Goal: Obtain resource: Download file/media

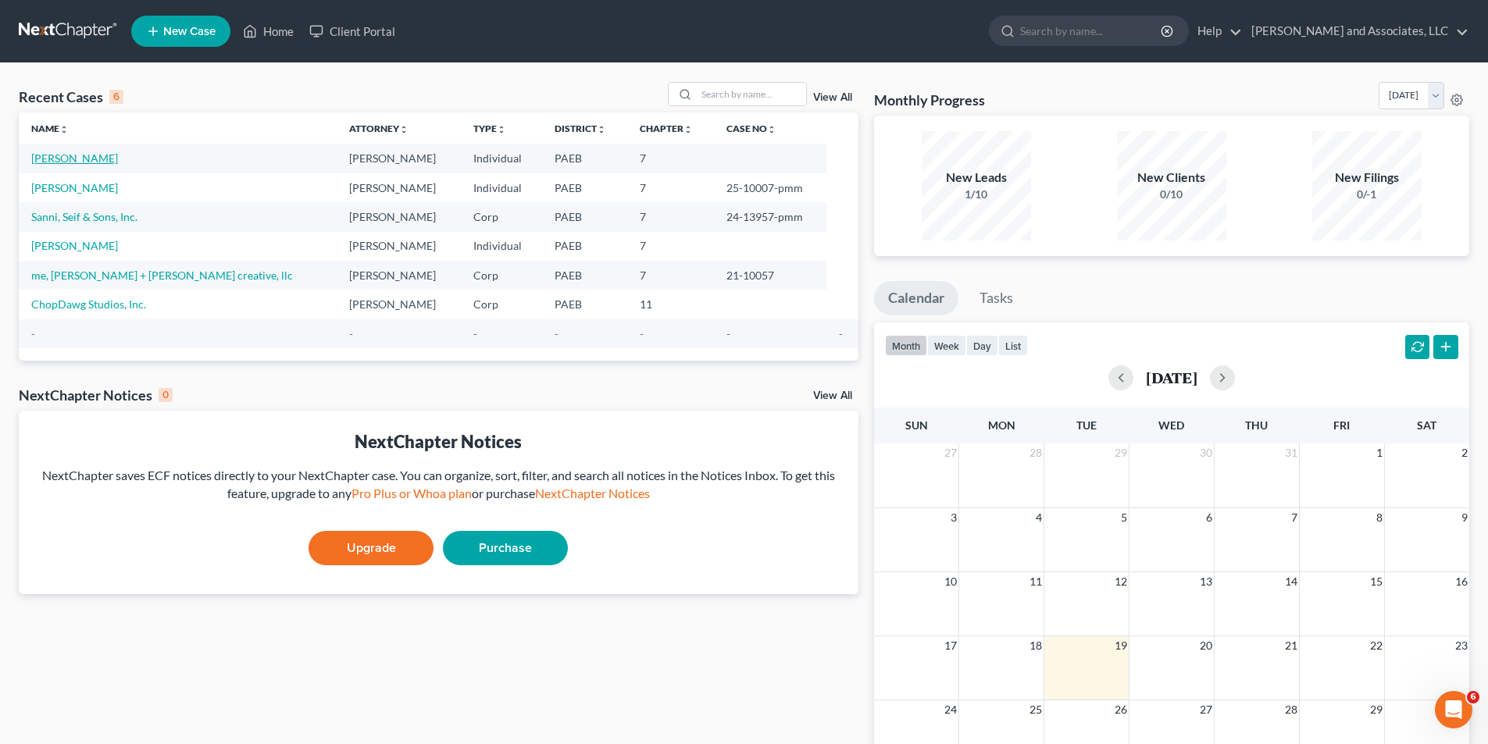
click at [80, 158] on link "[PERSON_NAME]" at bounding box center [74, 158] width 87 height 13
select select "10"
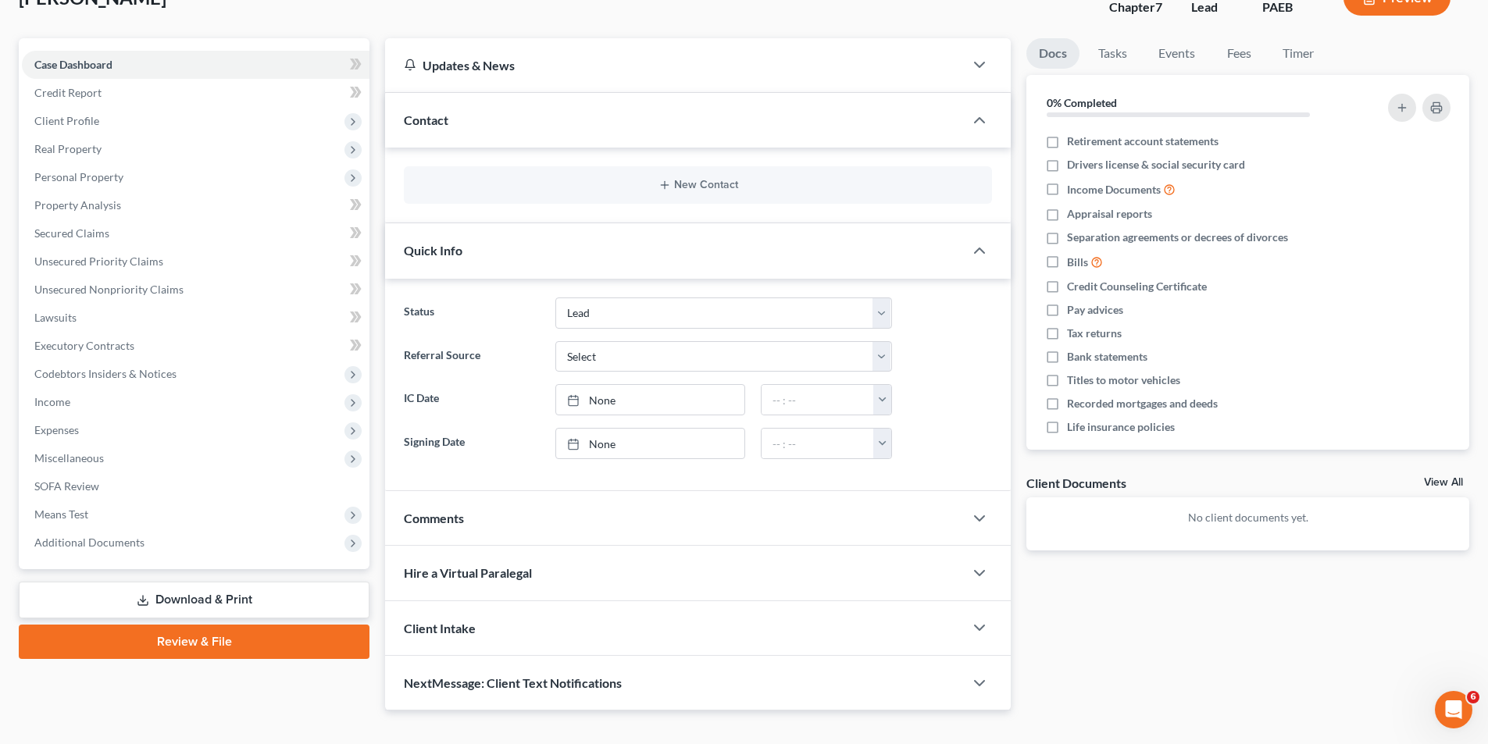
scroll to position [137, 0]
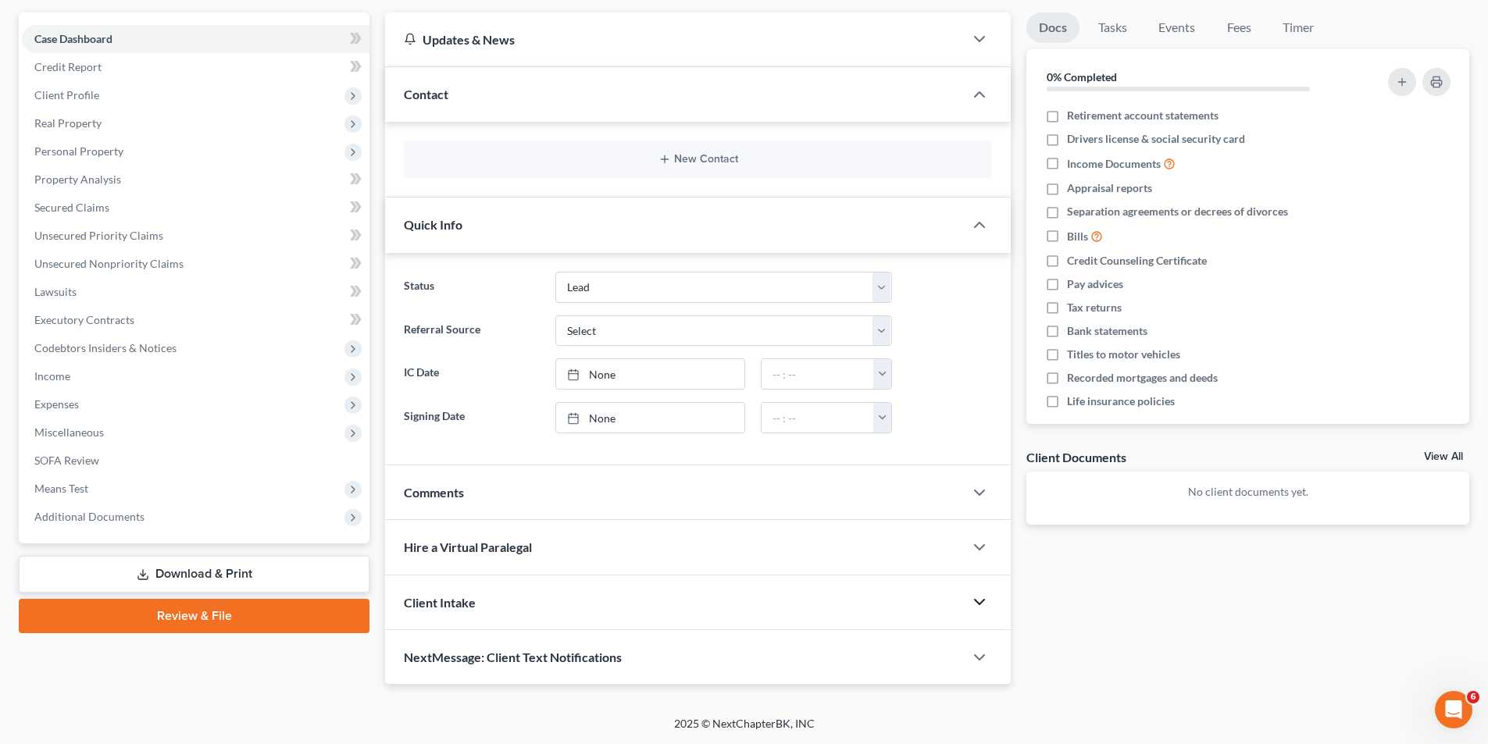
click at [980, 604] on polyline "button" at bounding box center [979, 602] width 9 height 5
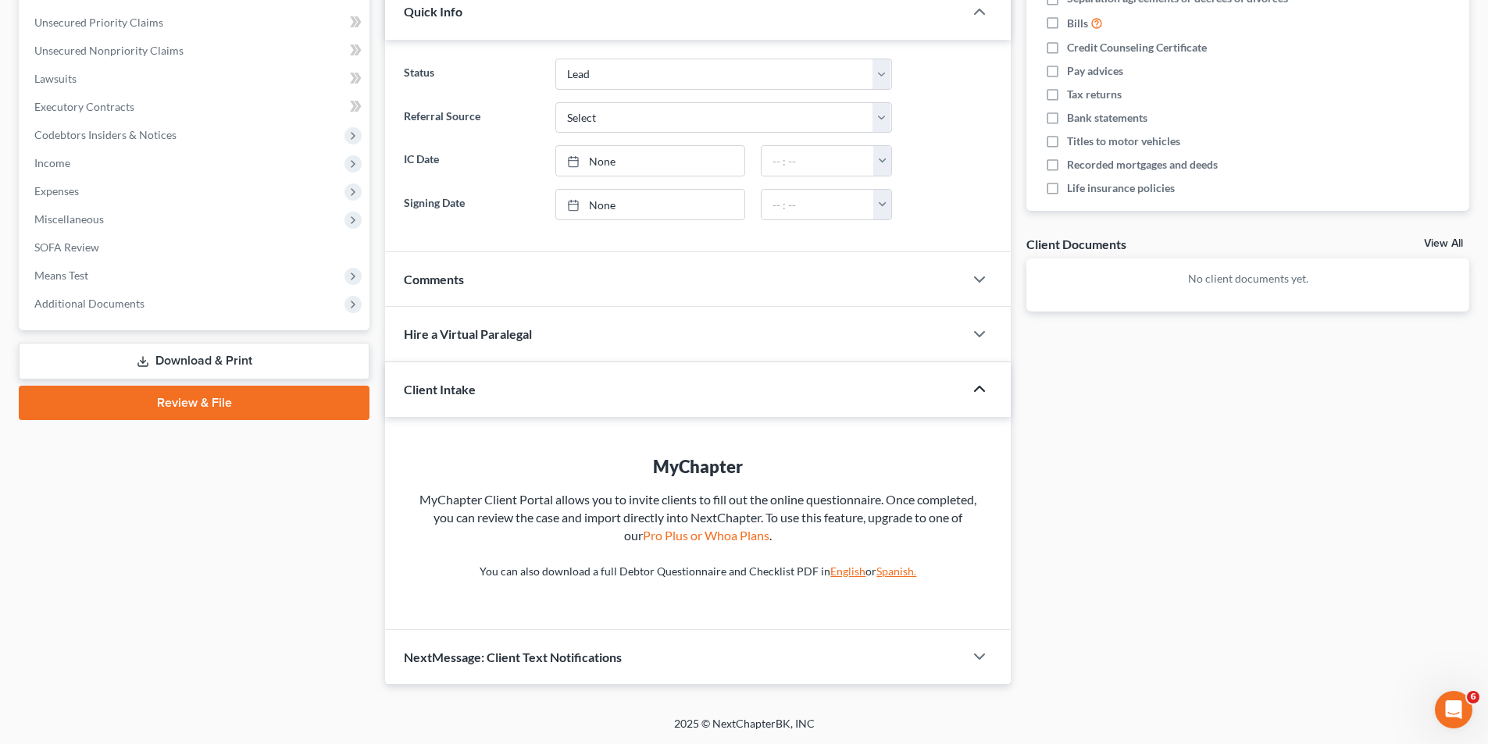
scroll to position [0, 0]
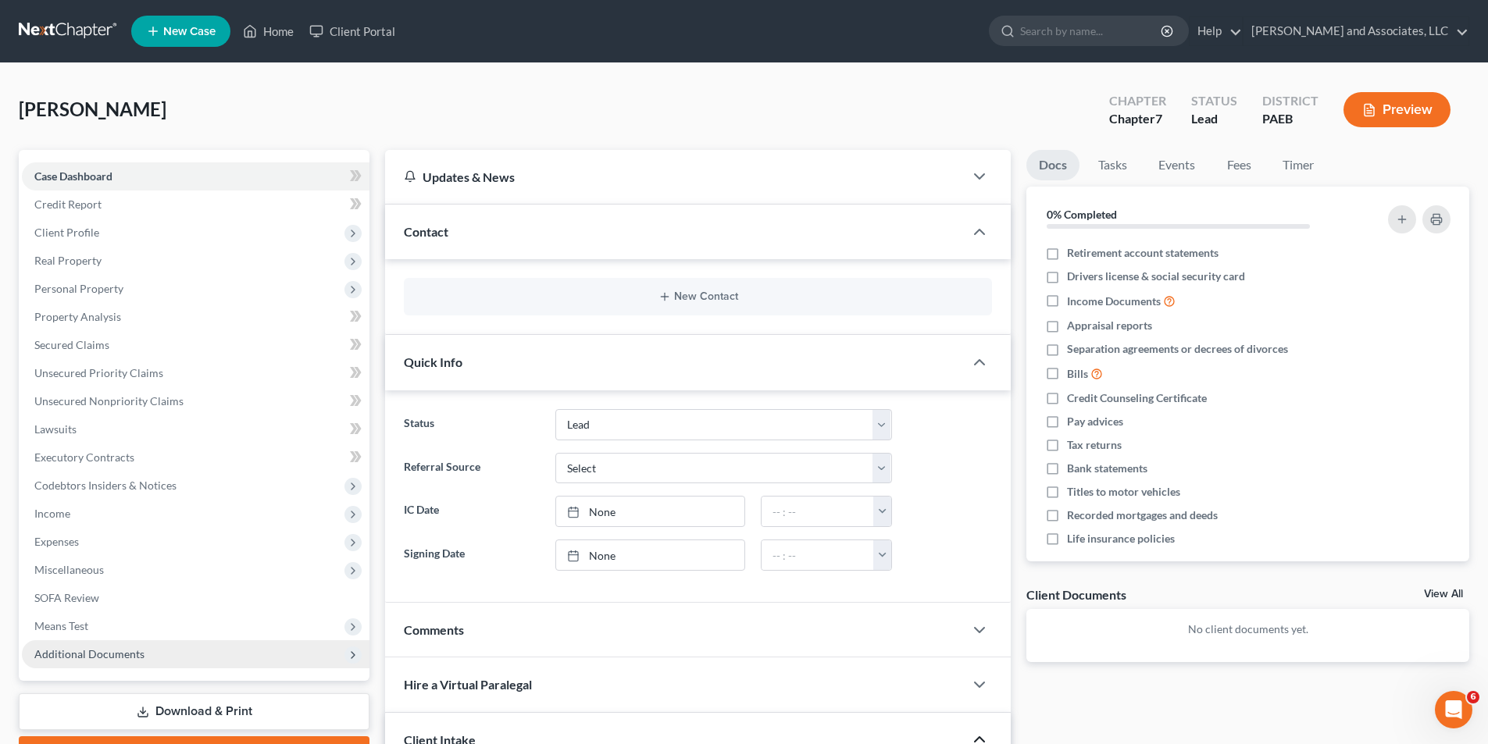
click at [352, 655] on icon at bounding box center [353, 655] width 12 height 12
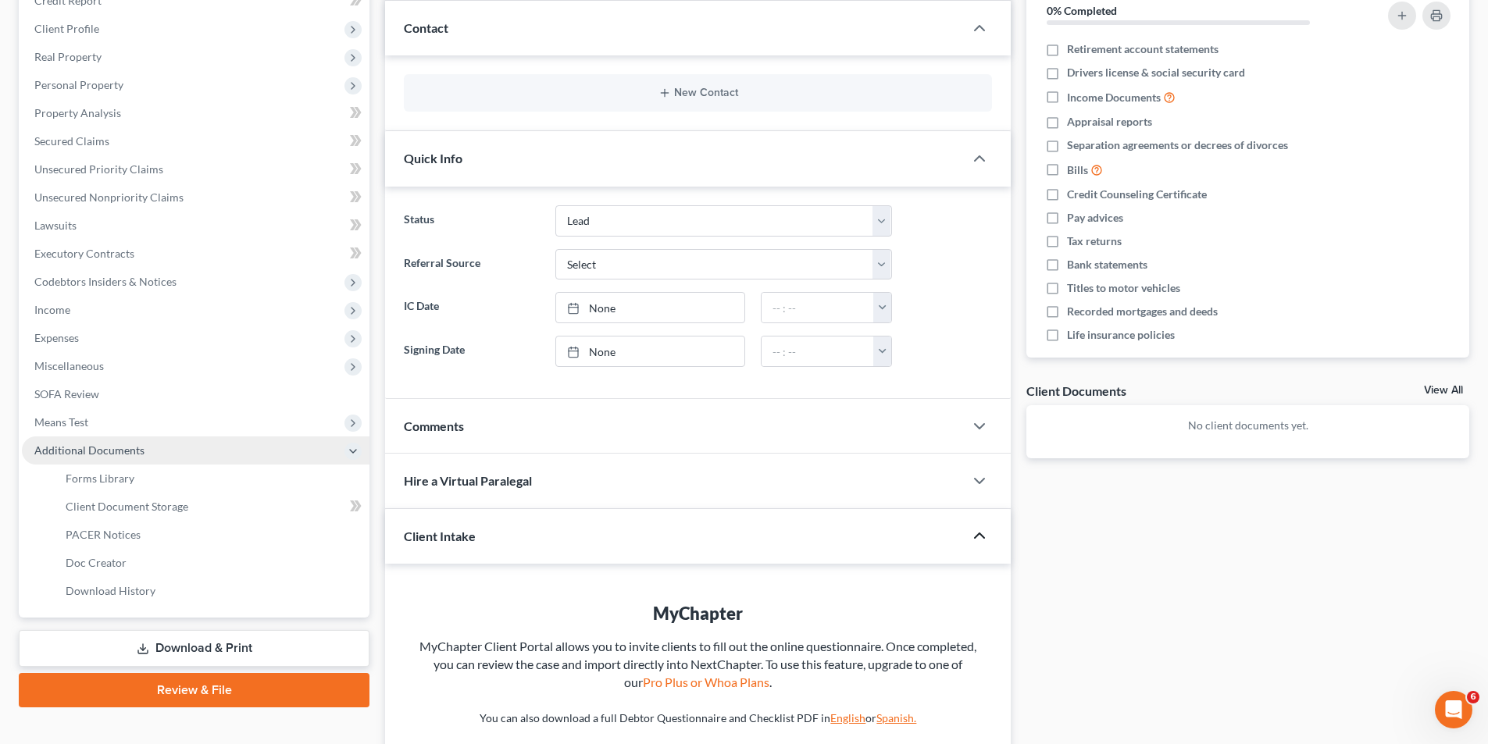
scroll to position [206, 0]
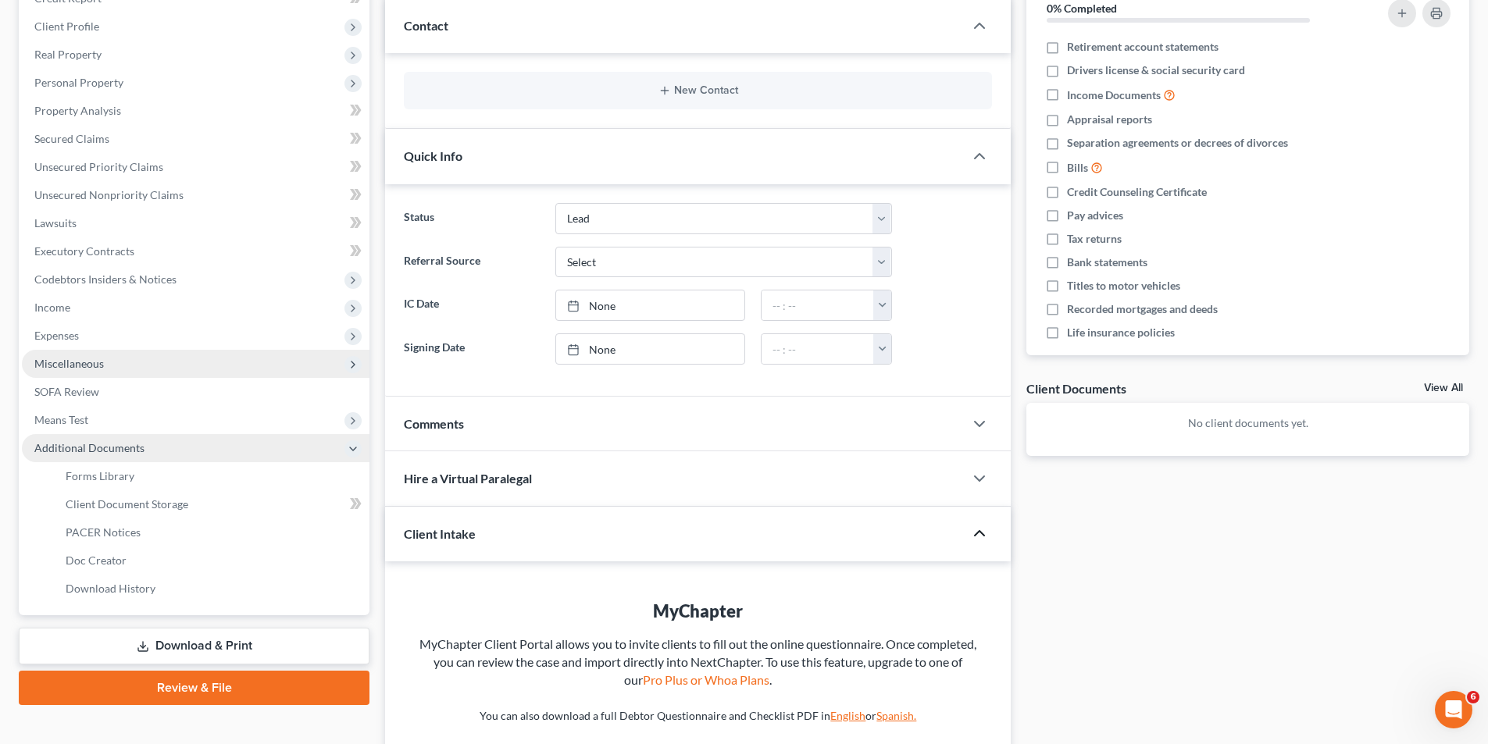
click at [348, 361] on icon at bounding box center [353, 365] width 12 height 12
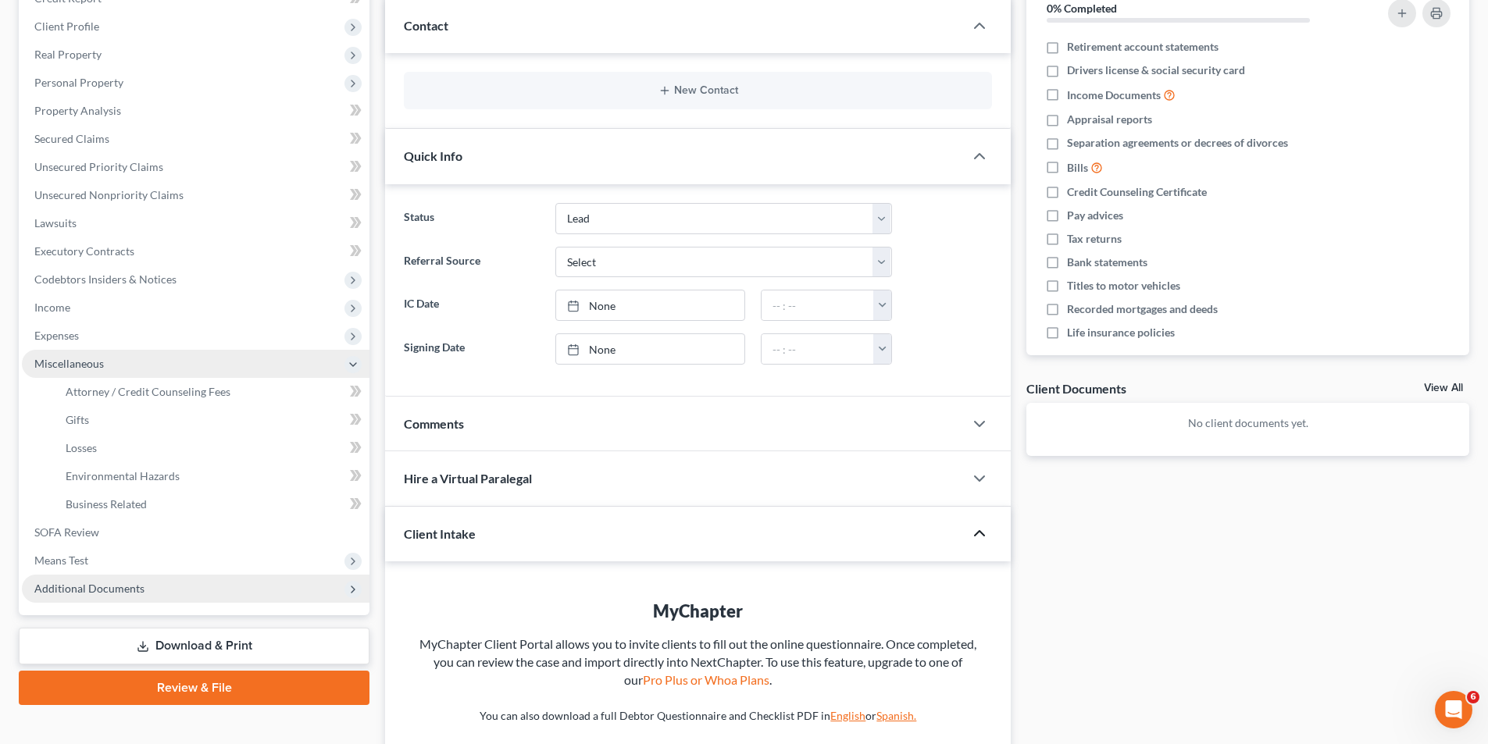
click at [1437, 388] on link "View All" at bounding box center [1443, 388] width 39 height 11
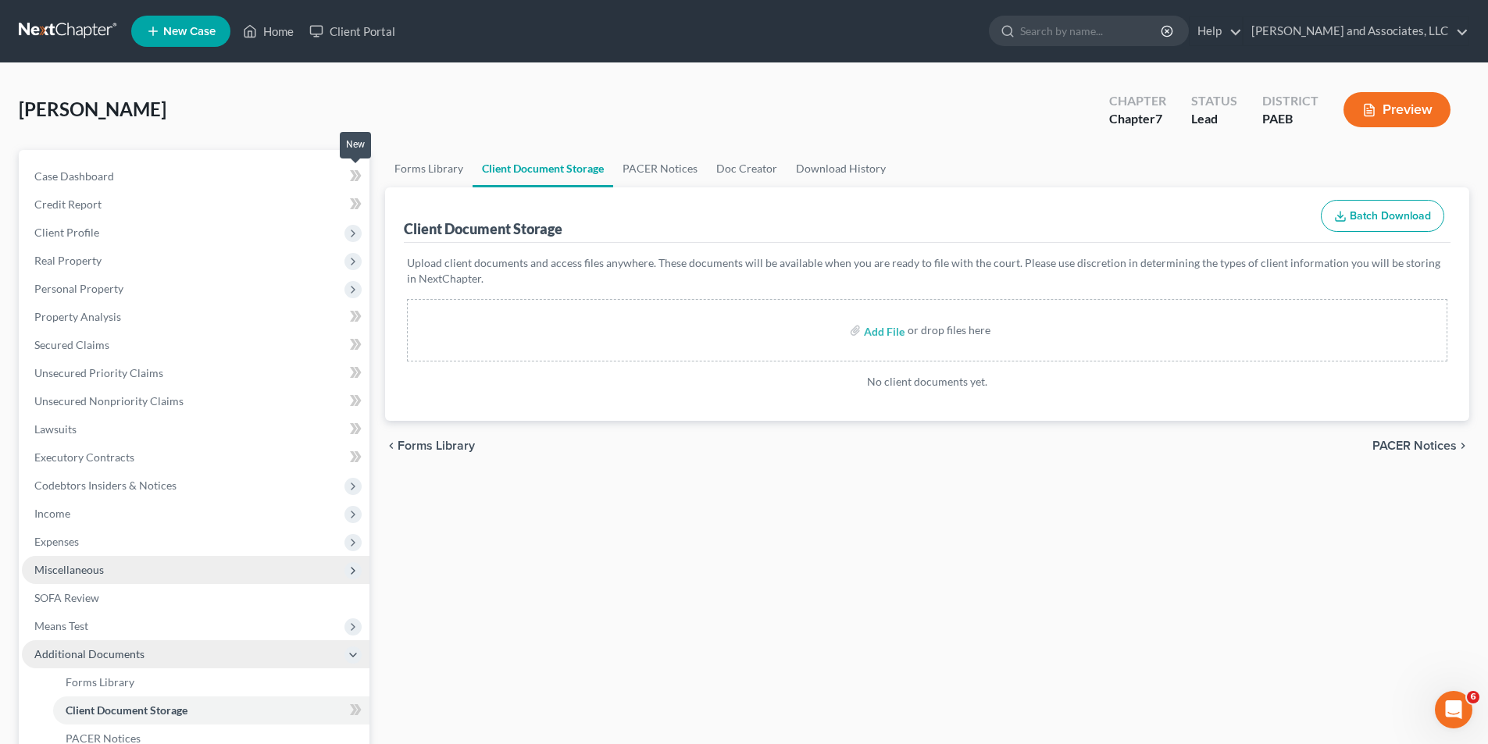
click at [356, 176] on icon at bounding box center [353, 175] width 7 height 11
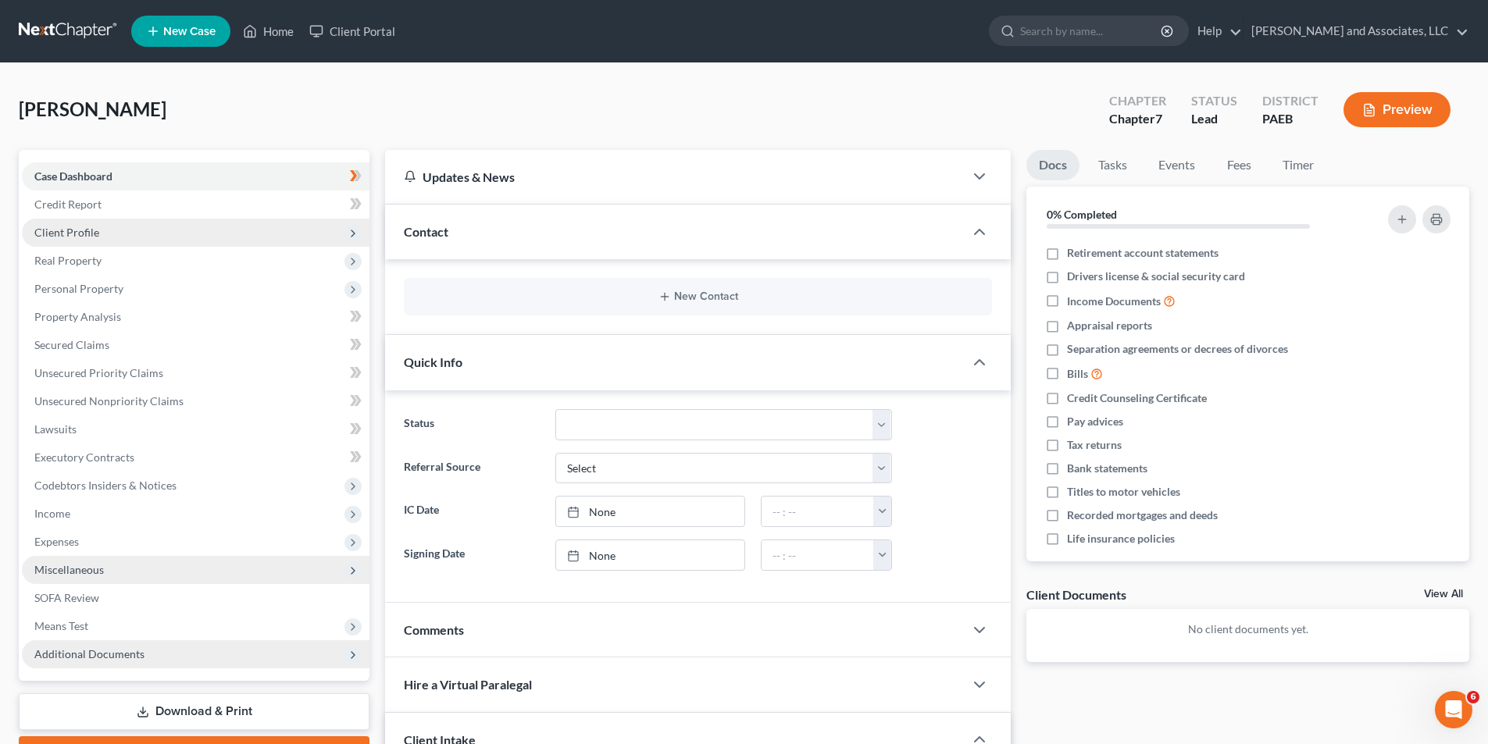
click at [349, 234] on icon at bounding box center [353, 233] width 12 height 12
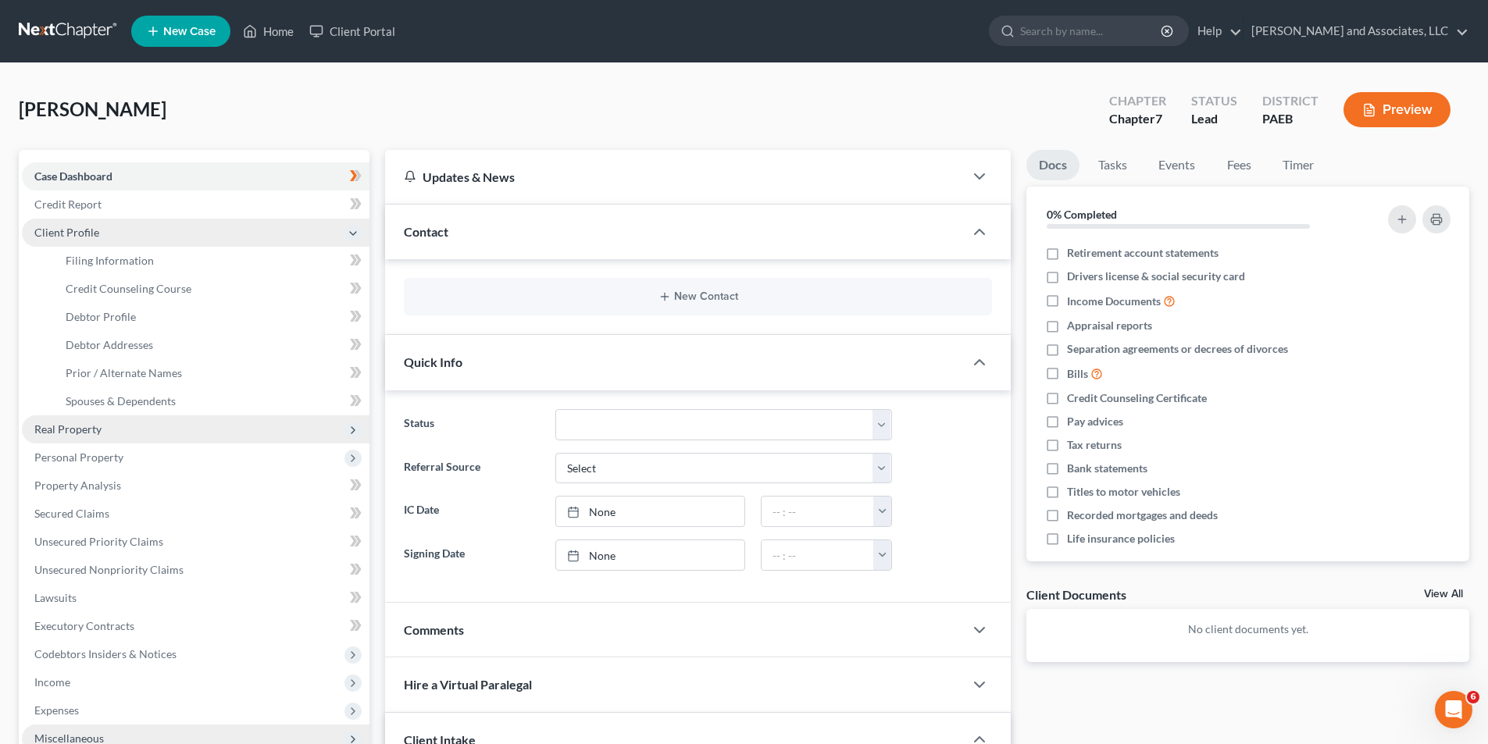
click at [353, 426] on icon at bounding box center [353, 430] width 12 height 12
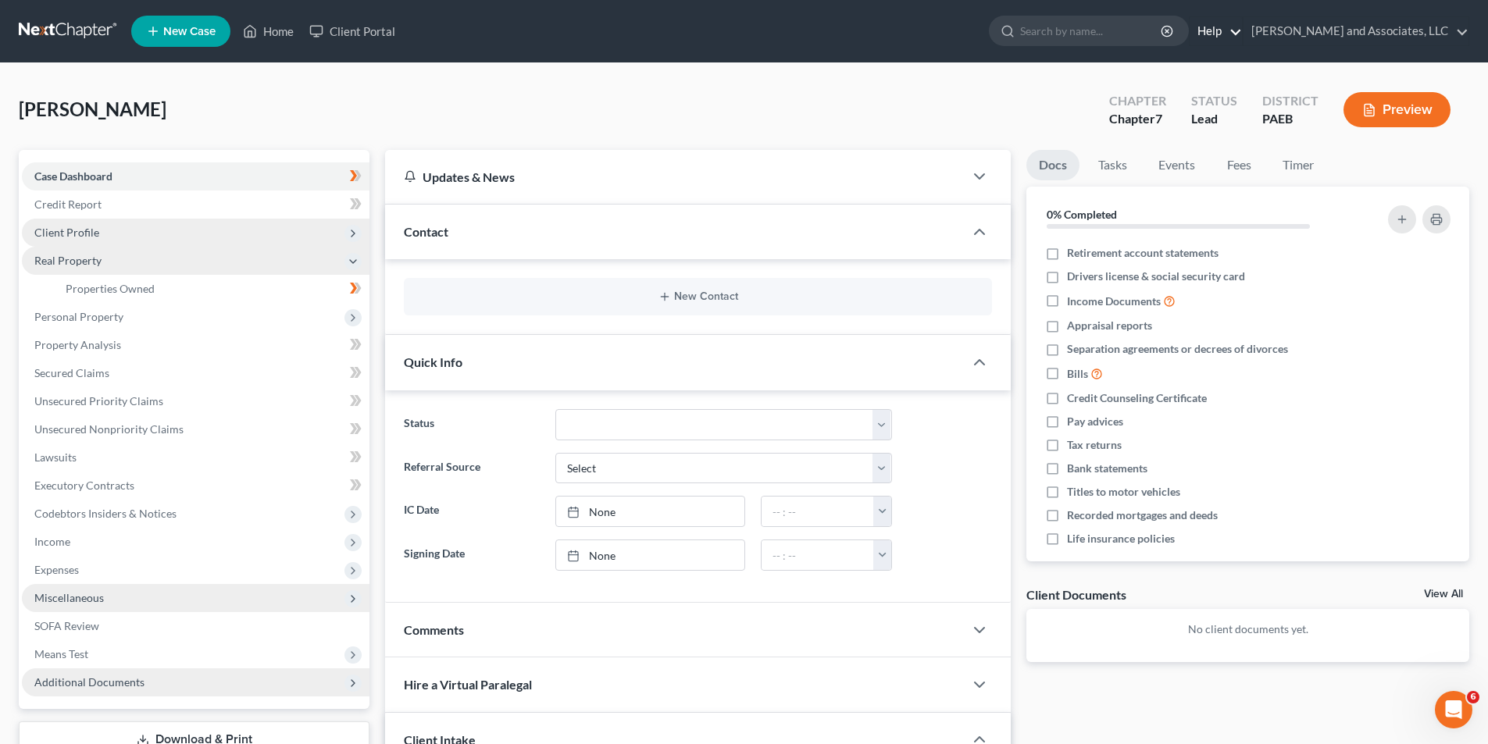
click at [1242, 30] on link "Help" at bounding box center [1216, 31] width 52 height 28
click at [845, 57] on nav "Home New Case Client Portal [PERSON_NAME] and Associates, LLC [EMAIL_ADDRESS][D…" at bounding box center [744, 31] width 1488 height 62
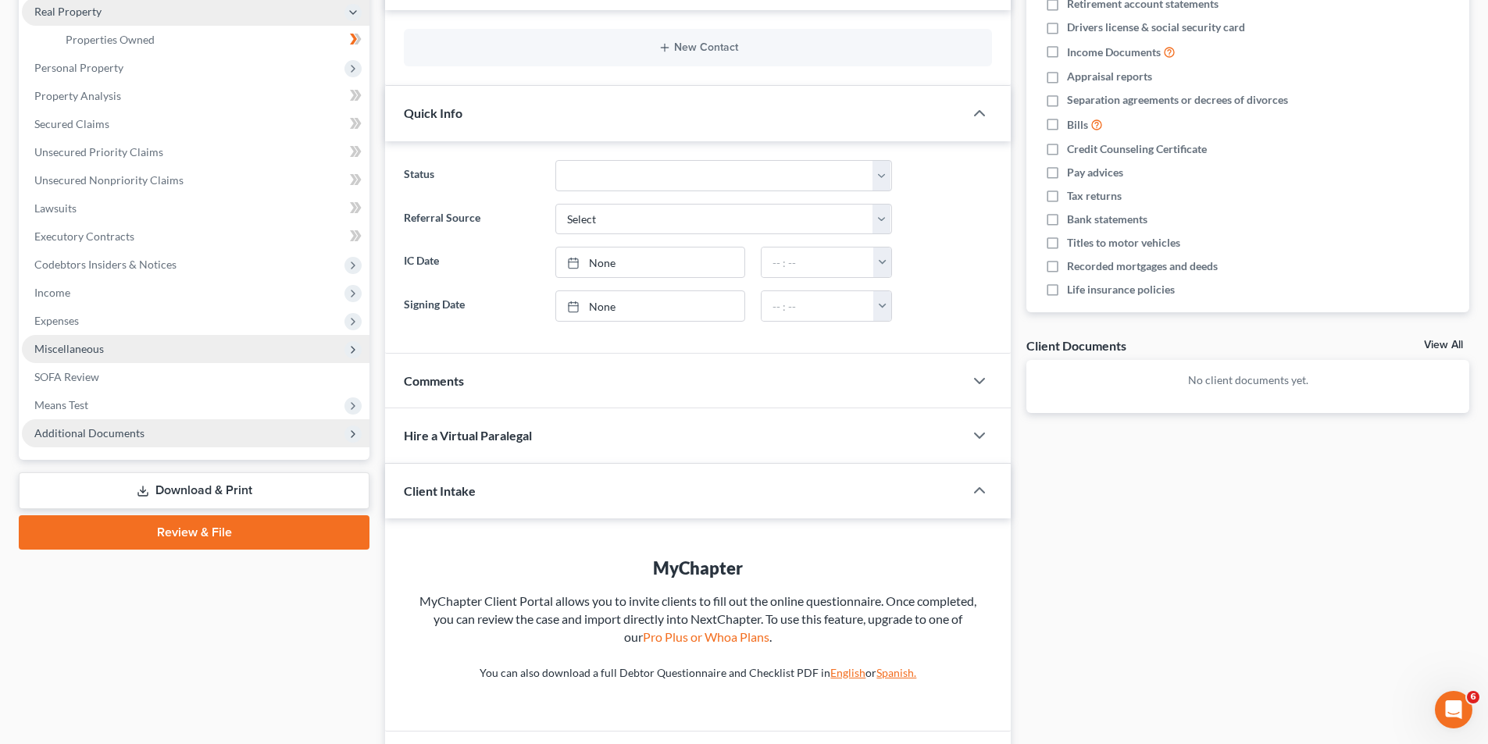
scroll to position [269, 0]
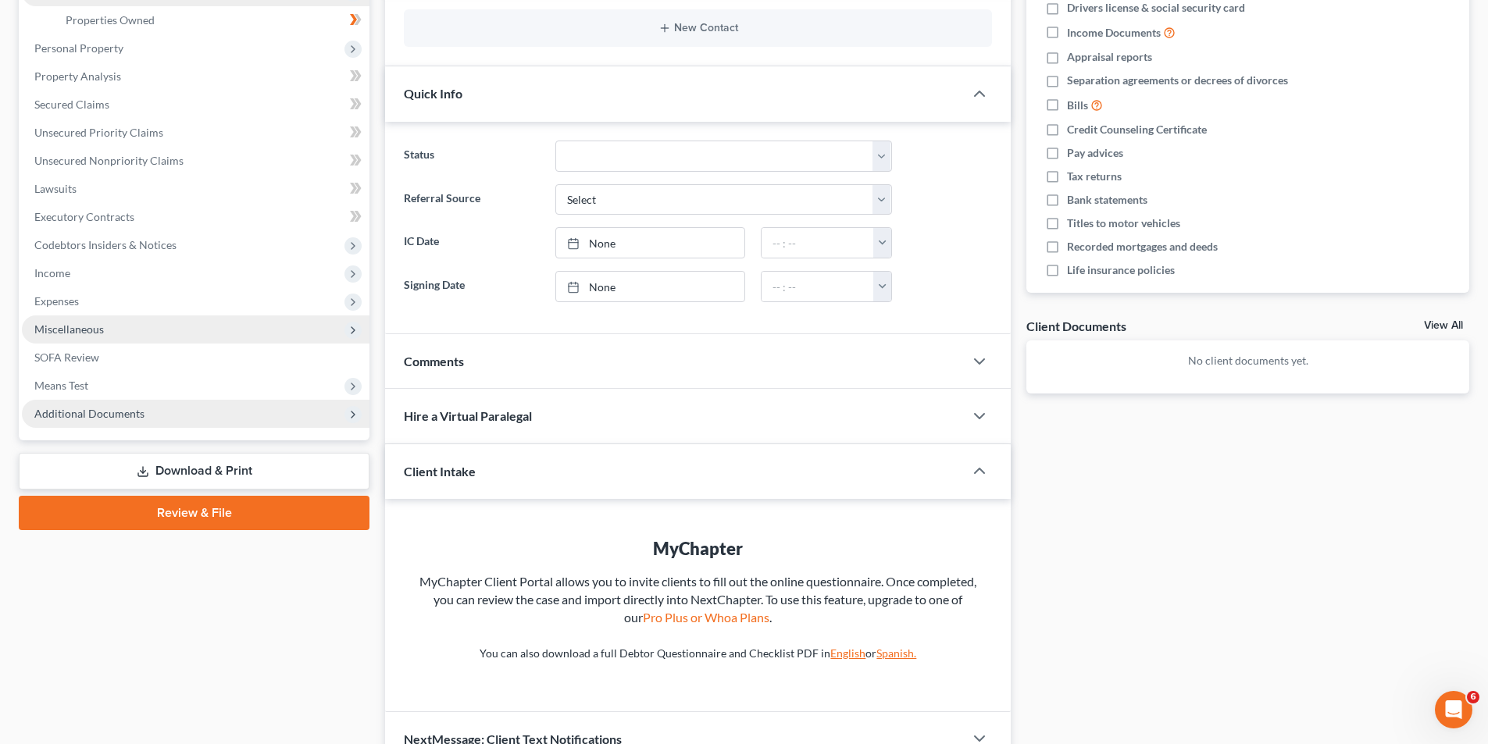
click at [178, 469] on link "Download & Print" at bounding box center [194, 471] width 351 height 37
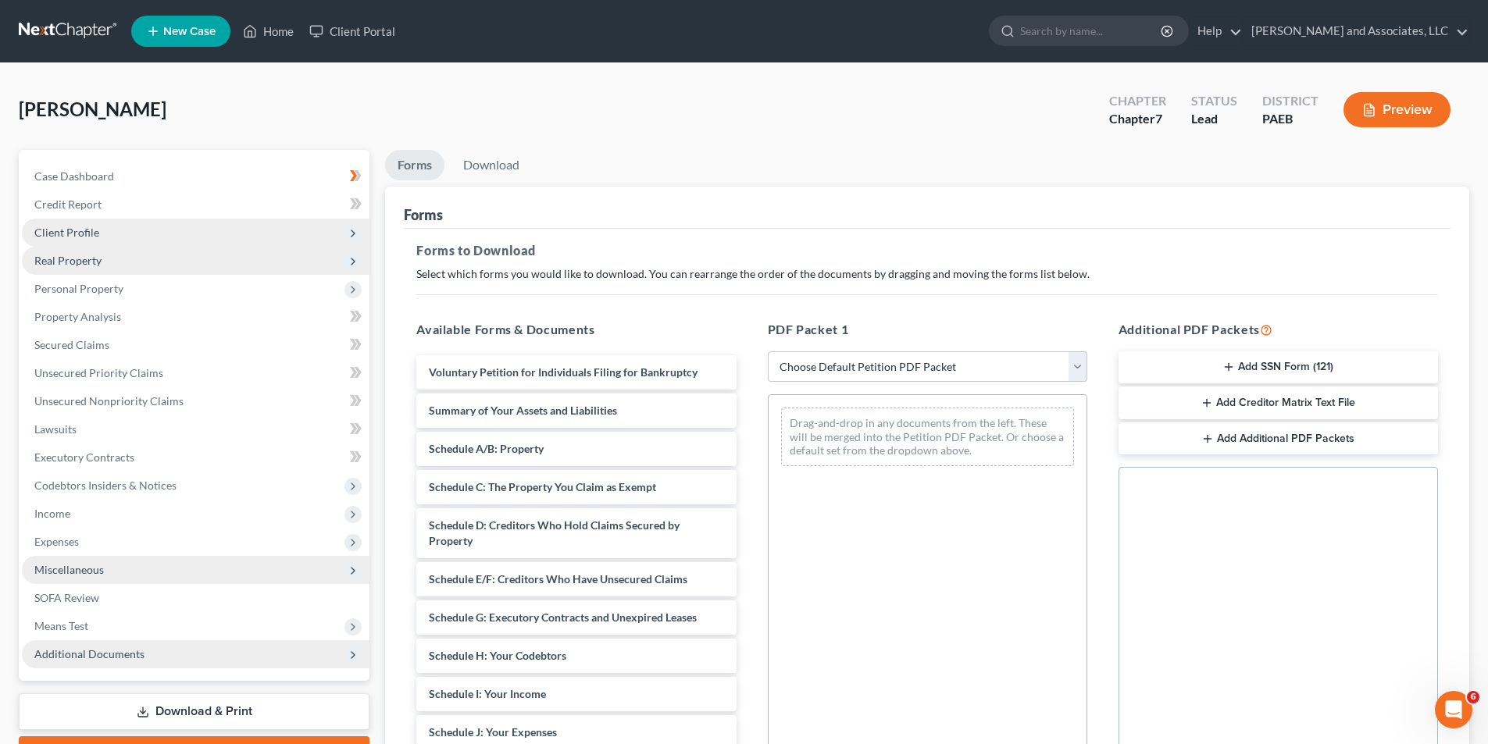
click at [1238, 365] on button "Add SSN Form (121)" at bounding box center [1278, 368] width 319 height 33
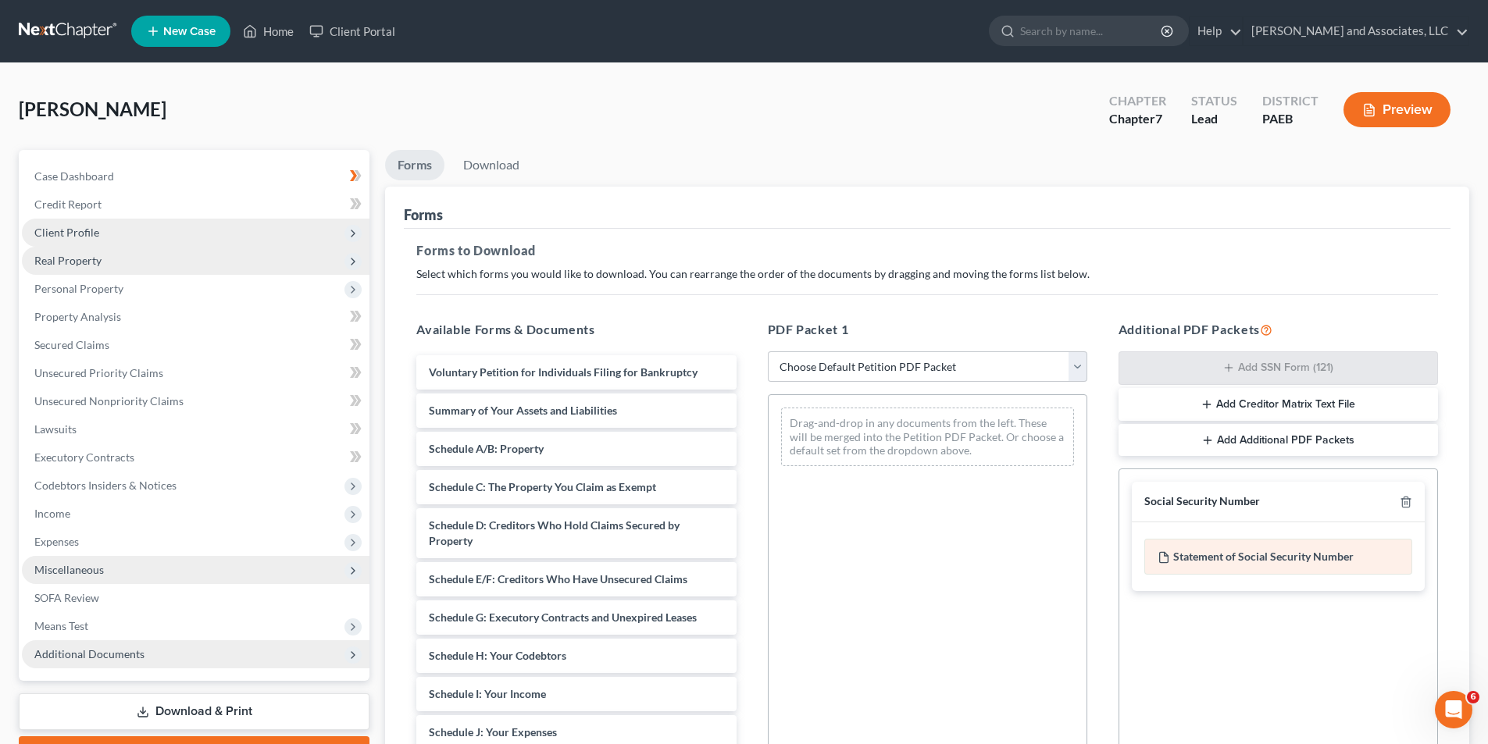
click at [1247, 556] on div "Statement of Social Security Number" at bounding box center [1278, 557] width 268 height 36
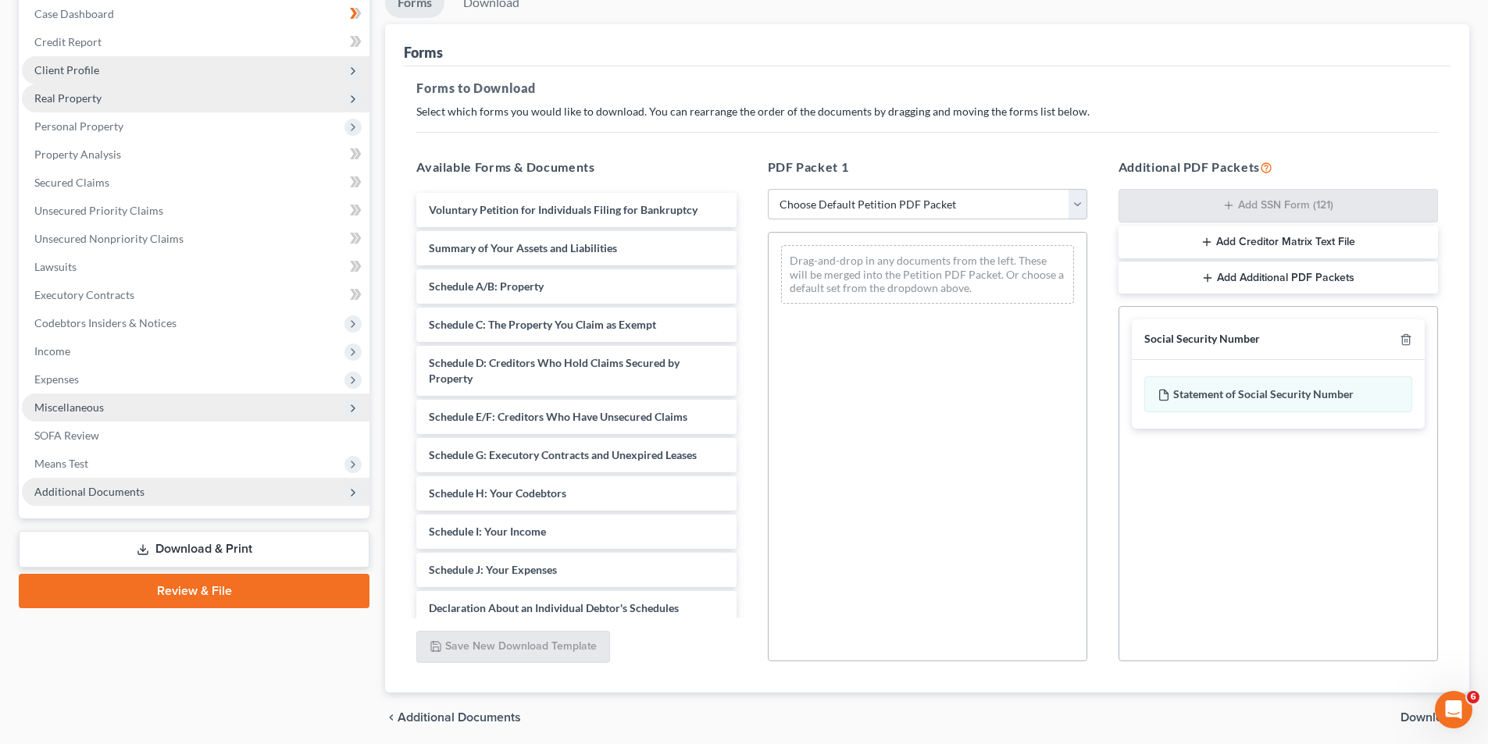
scroll to position [163, 0]
click at [1233, 394] on div "Statement of Social Security Number" at bounding box center [1278, 394] width 268 height 36
click at [1291, 404] on div "Statement of Social Security Number" at bounding box center [1278, 394] width 268 height 36
click at [1163, 395] on icon at bounding box center [1164, 394] width 12 height 12
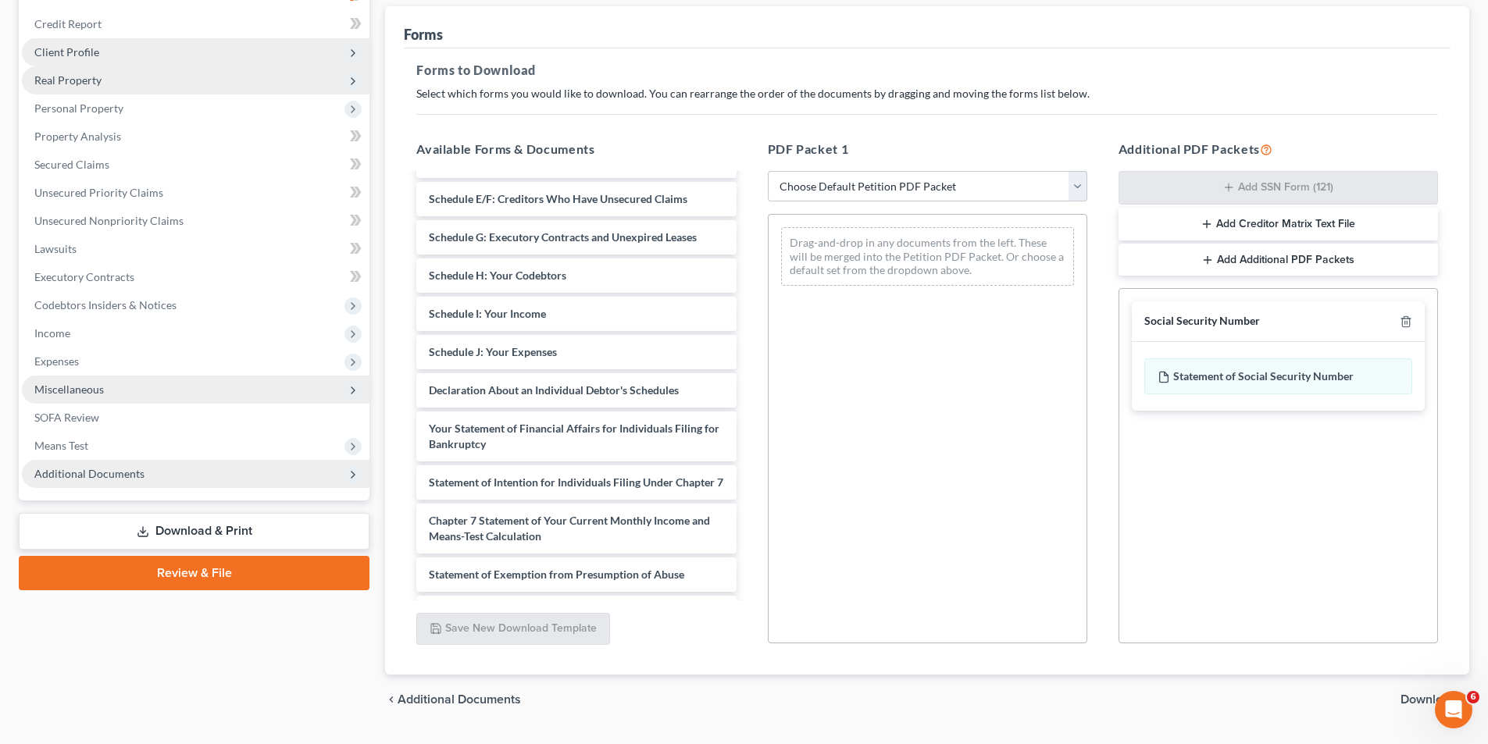
scroll to position [0, 0]
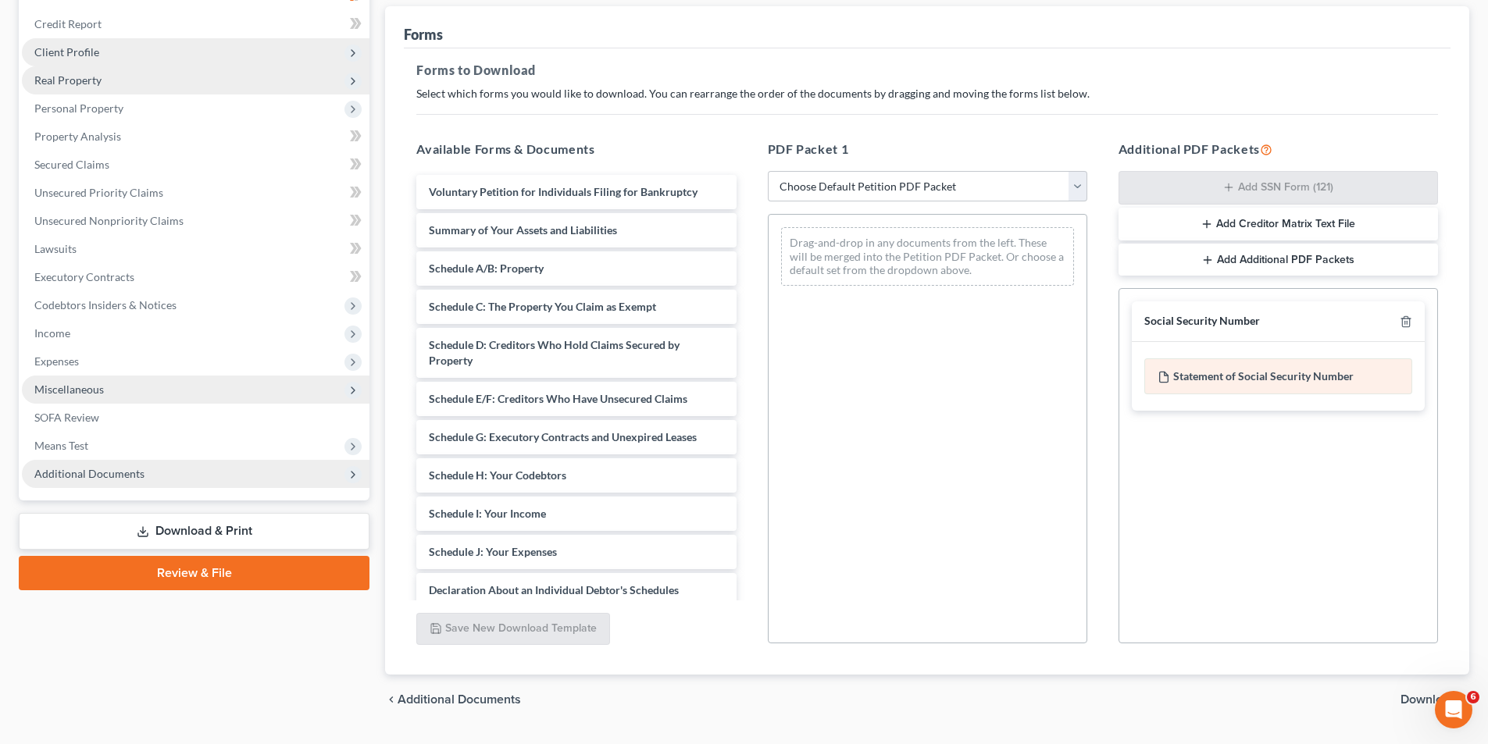
click at [1242, 375] on div "Statement of Social Security Number" at bounding box center [1278, 377] width 268 height 36
click at [1260, 375] on div "Statement of Social Security Number" at bounding box center [1278, 377] width 268 height 36
click at [1355, 376] on div "Statement of Social Security Number" at bounding box center [1278, 377] width 268 height 36
drag, startPoint x: 1394, startPoint y: 376, endPoint x: 1095, endPoint y: 397, distance: 299.9
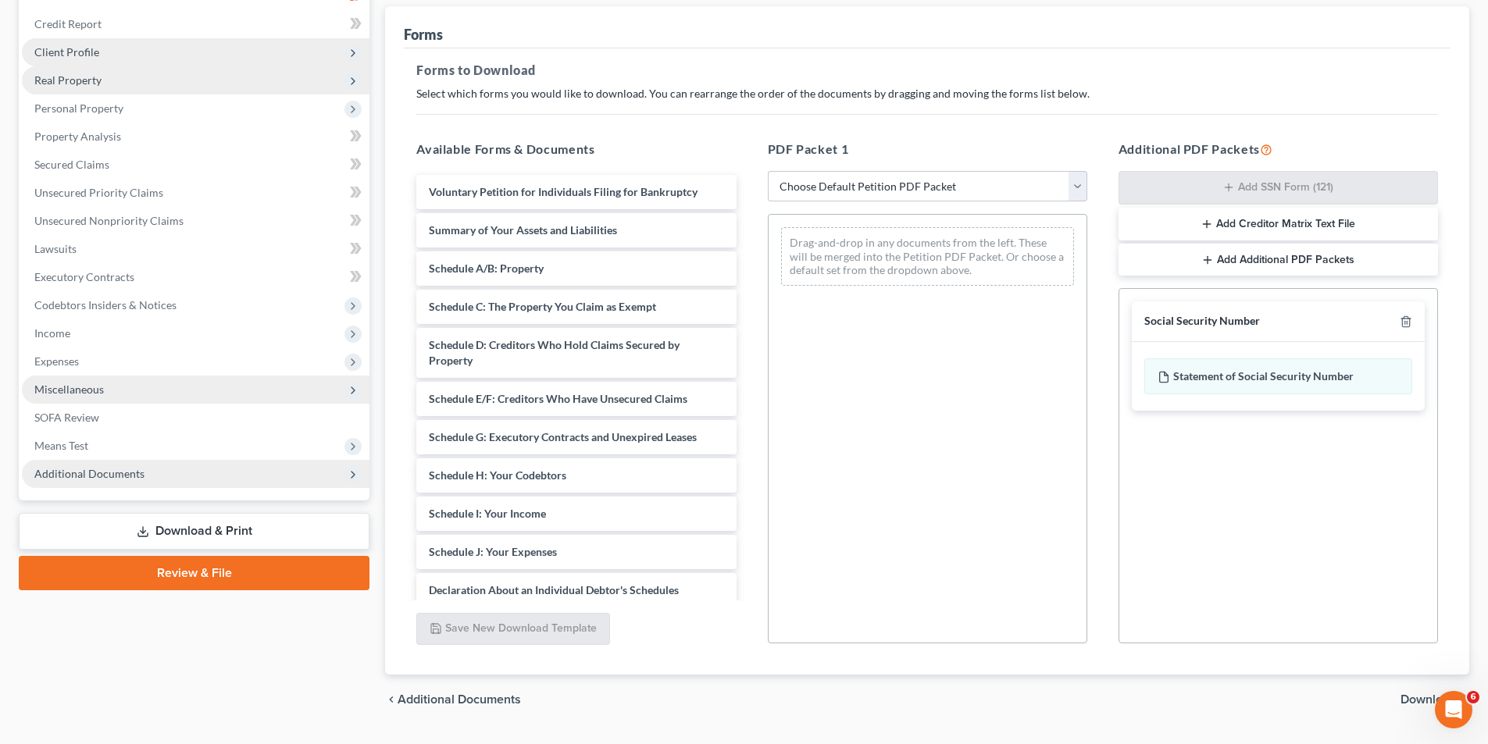
click at [1095, 397] on div "PDF Packet 1 Choose Default Petition PDF Packet Complete Bankruptcy Petition (a…" at bounding box center [927, 392] width 351 height 530
click at [1167, 377] on icon at bounding box center [1164, 377] width 12 height 12
click at [1400, 375] on div "Statement of Social Security Number" at bounding box center [1278, 377] width 268 height 36
click at [1200, 377] on div "Statement of Social Security Number" at bounding box center [1278, 377] width 268 height 36
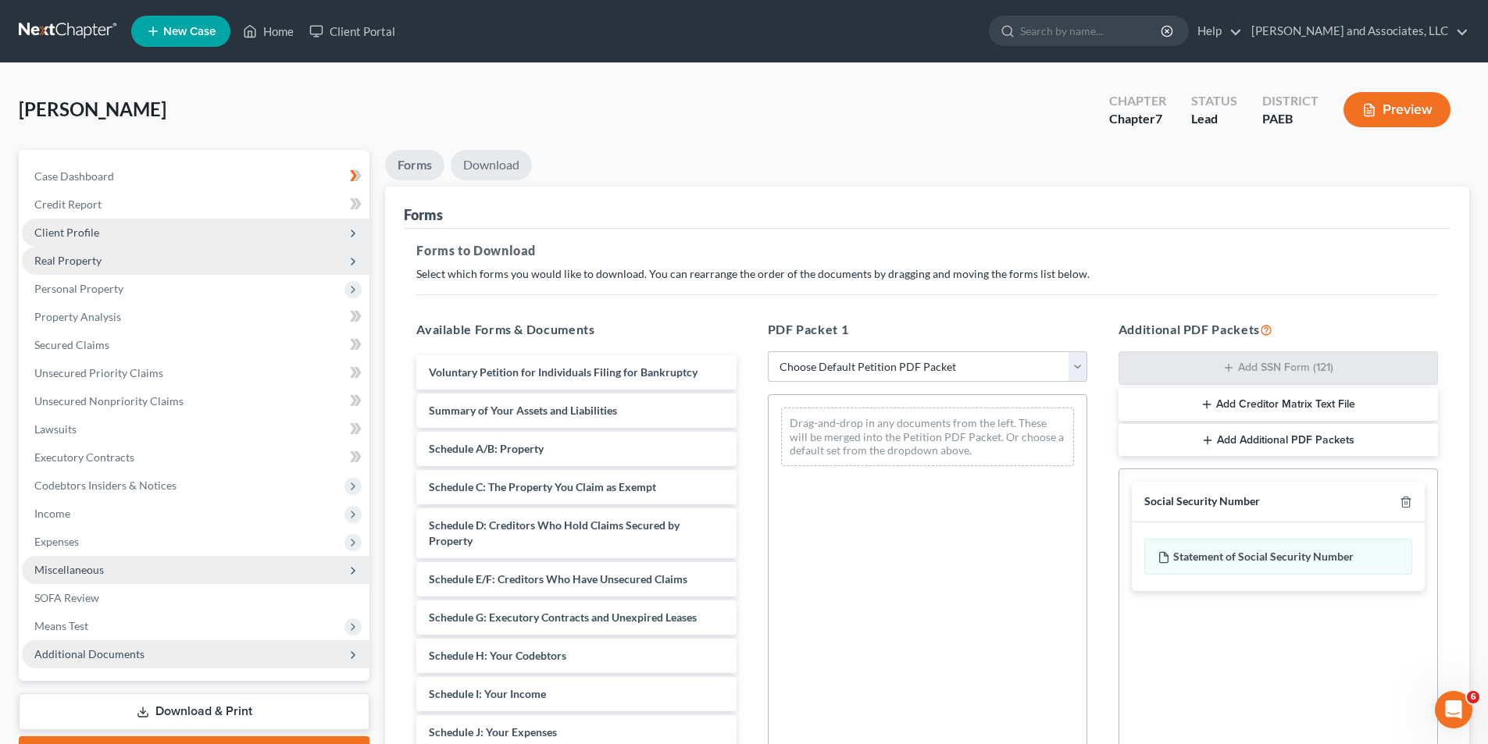
click at [488, 160] on link "Download" at bounding box center [491, 165] width 81 height 30
